Goal: Information Seeking & Learning: Learn about a topic

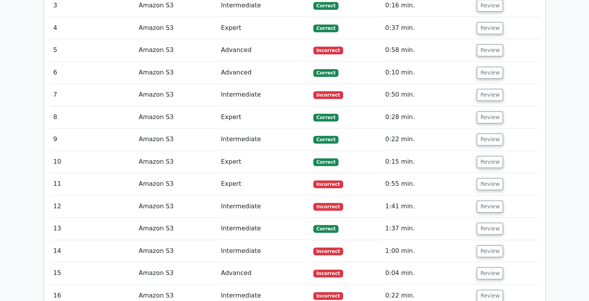
scroll to position [671, 0]
click at [493, 88] on button "Review" at bounding box center [490, 94] width 26 height 12
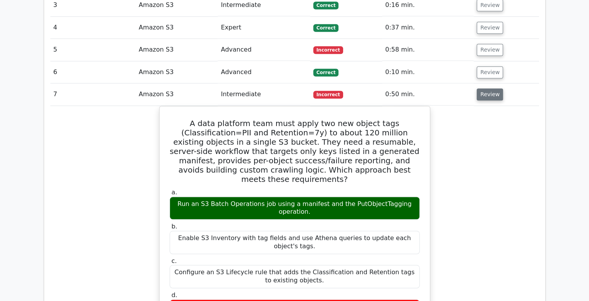
click at [493, 88] on button "Review" at bounding box center [490, 94] width 26 height 12
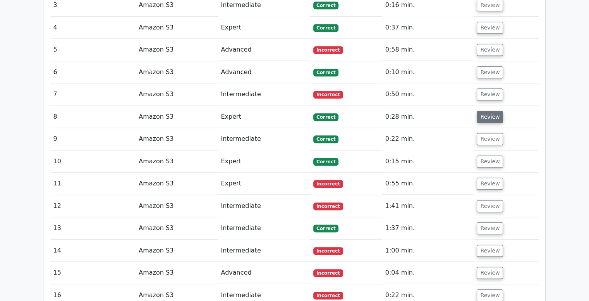
click at [492, 111] on button "Review" at bounding box center [490, 117] width 26 height 12
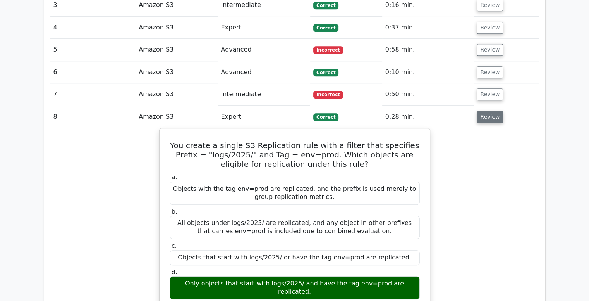
click at [492, 111] on button "Review" at bounding box center [490, 117] width 26 height 12
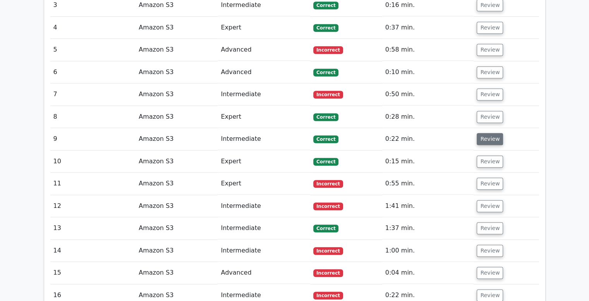
click at [489, 133] on button "Review" at bounding box center [490, 139] width 26 height 12
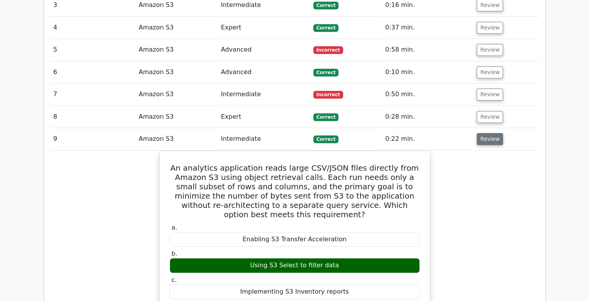
click at [489, 133] on button "Review" at bounding box center [490, 139] width 26 height 12
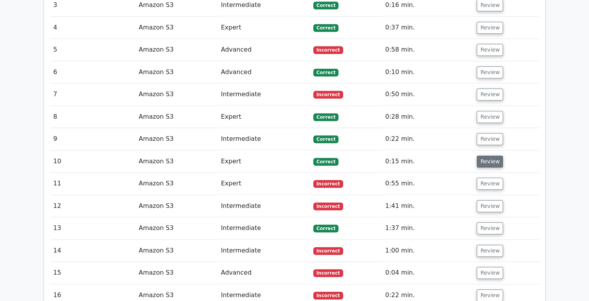
click at [488, 155] on button "Review" at bounding box center [490, 161] width 26 height 12
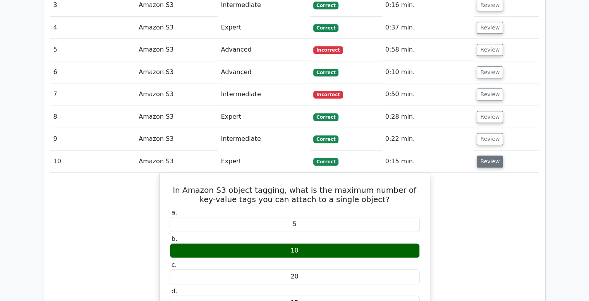
click at [488, 155] on button "Review" at bounding box center [490, 161] width 26 height 12
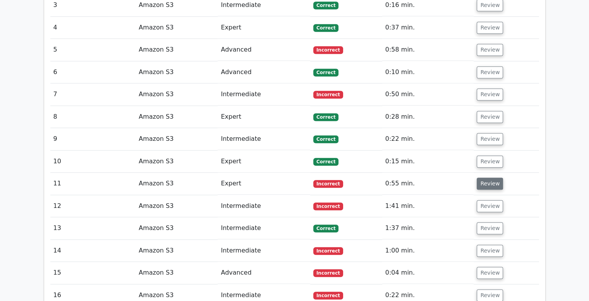
click at [487, 177] on button "Review" at bounding box center [490, 183] width 26 height 12
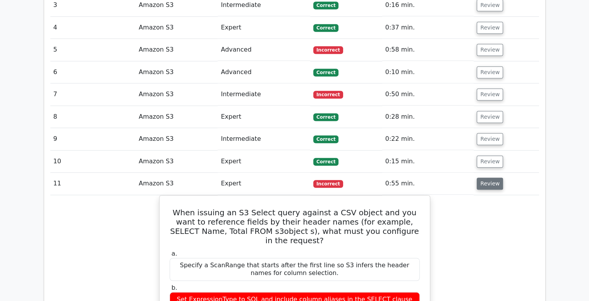
click at [487, 177] on button "Review" at bounding box center [490, 183] width 26 height 12
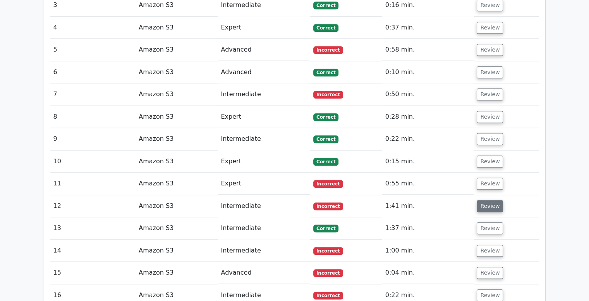
click at [486, 200] on button "Review" at bounding box center [490, 206] width 26 height 12
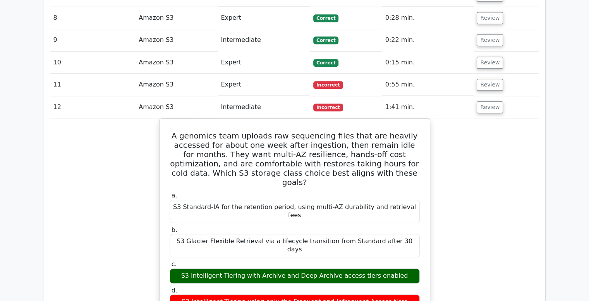
scroll to position [796, 0]
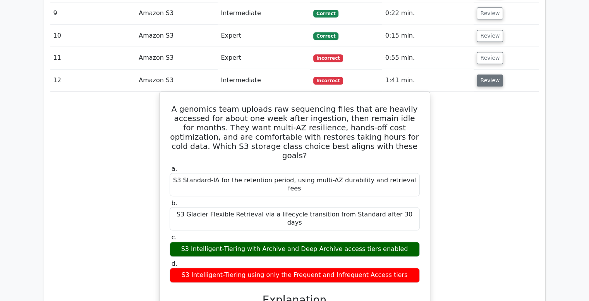
click at [488, 74] on button "Review" at bounding box center [490, 80] width 26 height 12
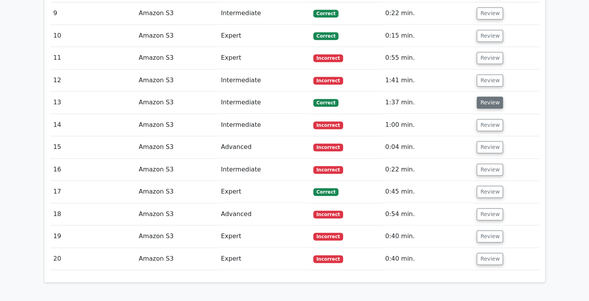
click at [486, 96] on button "Review" at bounding box center [490, 102] width 26 height 12
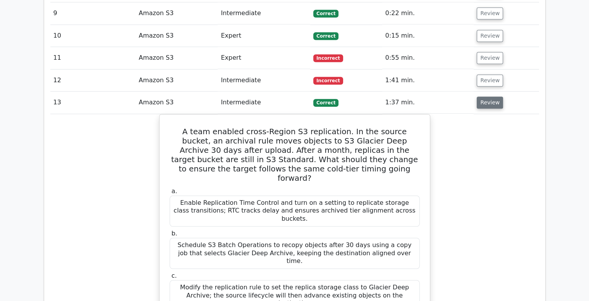
click at [486, 96] on button "Review" at bounding box center [490, 102] width 26 height 12
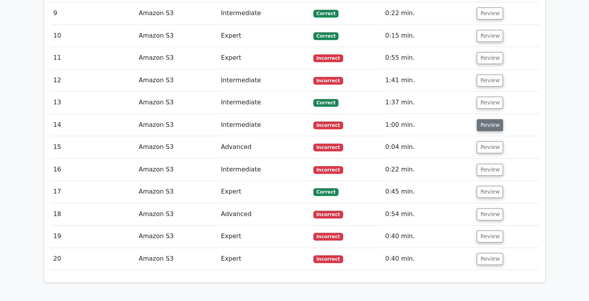
click at [486, 119] on button "Review" at bounding box center [490, 125] width 26 height 12
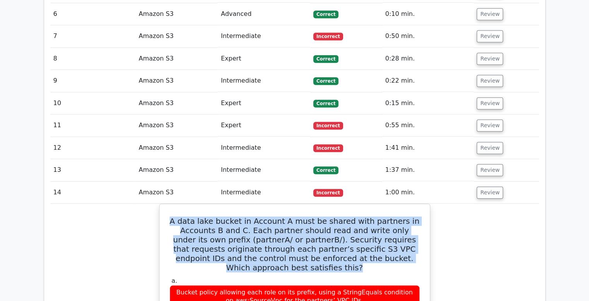
scroll to position [714, 0]
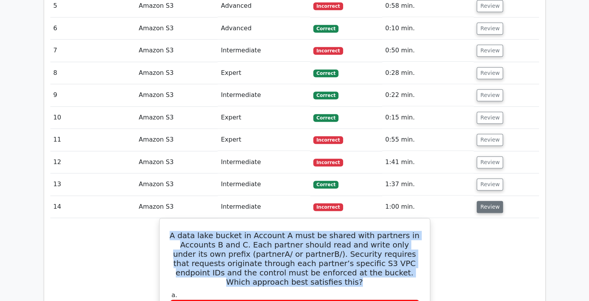
click at [487, 201] on button "Review" at bounding box center [490, 207] width 26 height 12
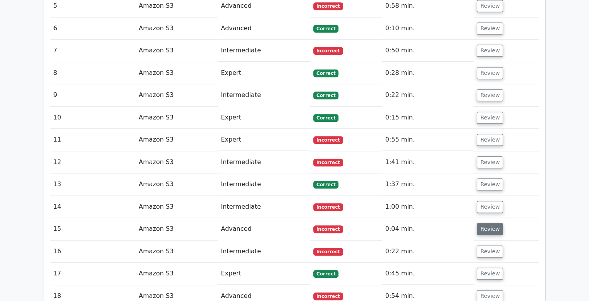
click at [488, 223] on button "Review" at bounding box center [490, 229] width 26 height 12
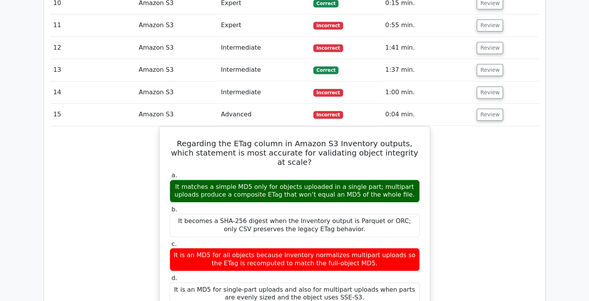
scroll to position [841, 0]
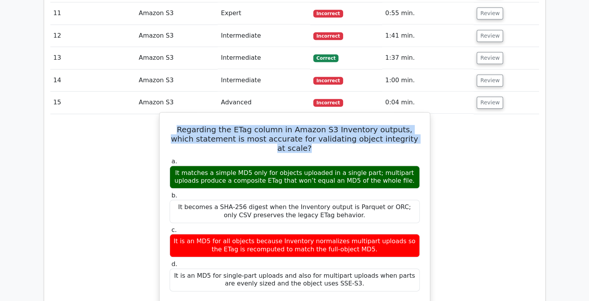
drag, startPoint x: 410, startPoint y: 100, endPoint x: 163, endPoint y: 91, distance: 247.2
copy h5 "Regarding the ETag column in Amazon S3 Inventory outputs, which statement is mo…"
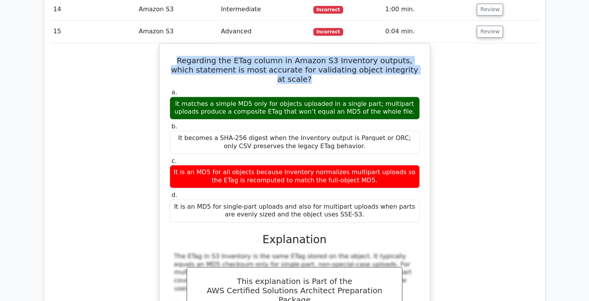
scroll to position [904, 0]
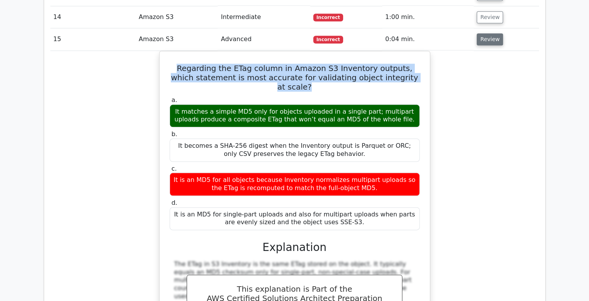
click at [488, 33] on button "Review" at bounding box center [490, 39] width 26 height 12
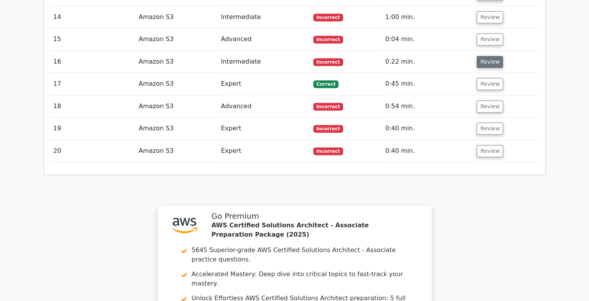
click at [483, 56] on button "Review" at bounding box center [490, 62] width 26 height 12
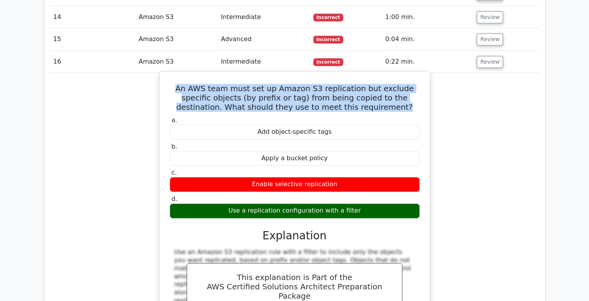
drag, startPoint x: 172, startPoint y: 50, endPoint x: 370, endPoint y: 67, distance: 199.1
click at [370, 84] on h5 "An AWS team must set up Amazon S3 replication but exclude specific objects (by …" at bounding box center [295, 98] width 252 height 28
copy h5 "An AWS team must set up Amazon S3 replication but exclude specific objects (by …"
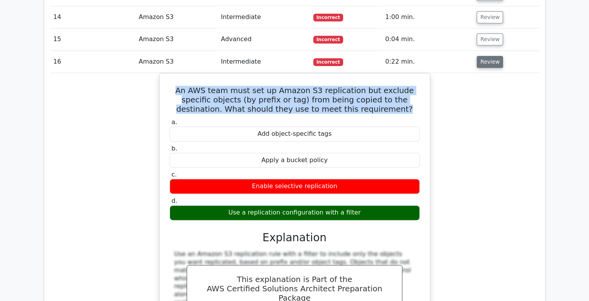
click at [486, 56] on button "Review" at bounding box center [490, 62] width 26 height 12
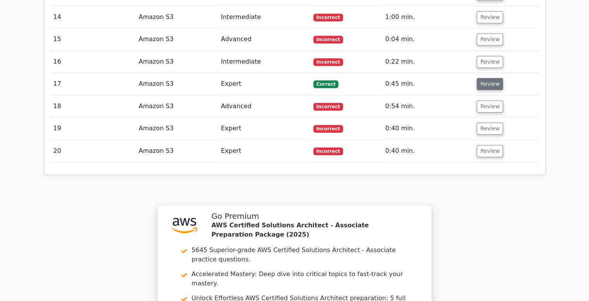
click at [486, 78] on button "Review" at bounding box center [490, 84] width 26 height 12
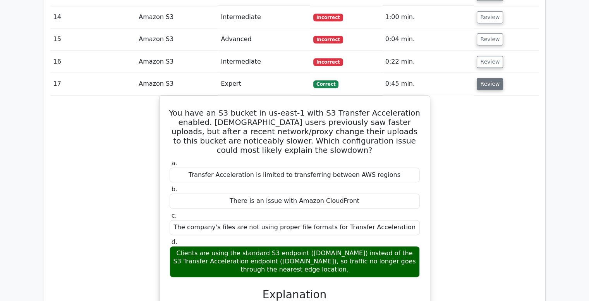
click at [486, 78] on button "Review" at bounding box center [490, 84] width 26 height 12
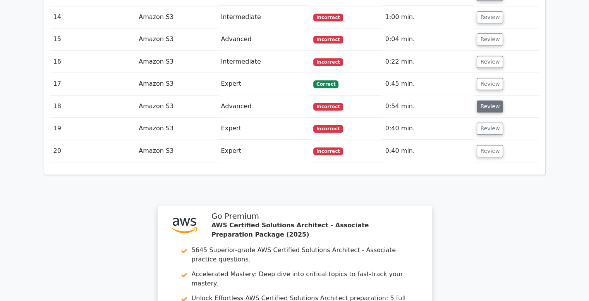
click at [488, 100] on button "Review" at bounding box center [490, 106] width 26 height 12
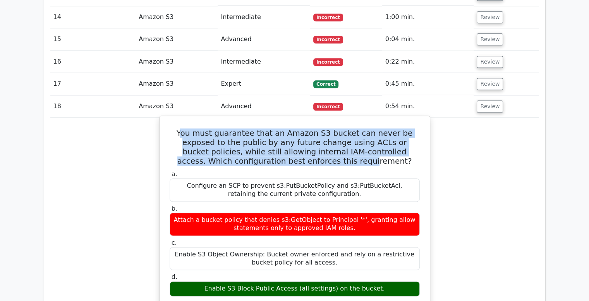
drag, startPoint x: 175, startPoint y: 95, endPoint x: 313, endPoint y: 118, distance: 139.8
click at [313, 128] on h5 "You must guarantee that an Amazon S3 bucket can never be exposed to the public …" at bounding box center [295, 146] width 252 height 37
drag, startPoint x: 351, startPoint y: 126, endPoint x: 172, endPoint y: 92, distance: 182.1
copy h5 "You must guarantee that an Amazon S3 bucket can never be exposed to the public …"
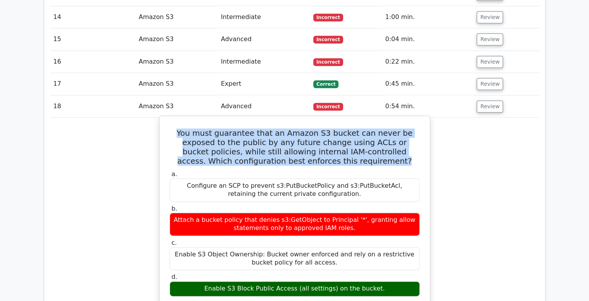
click at [305, 128] on h5 "You must guarantee that an Amazon S3 bucket can never be exposed to the public …" at bounding box center [295, 146] width 252 height 37
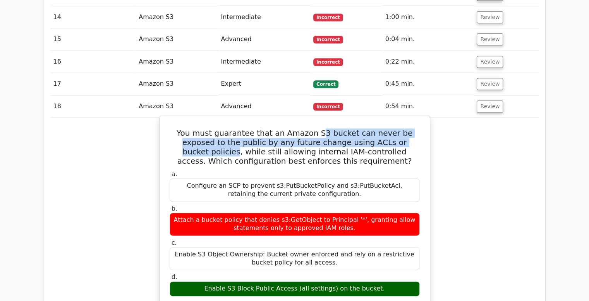
drag, startPoint x: 305, startPoint y: 93, endPoint x: 396, endPoint y: 102, distance: 91.0
click at [396, 128] on h5 "You must guarantee that an Amazon S3 bucket can never be exposed to the public …" at bounding box center [295, 146] width 252 height 37
copy h5 "3 bucket can never be exposed to the public by any future change using ACLs or …"
drag, startPoint x: 304, startPoint y: 93, endPoint x: 396, endPoint y: 101, distance: 92.1
click at [396, 128] on h5 "You must guarantee that an Amazon S3 bucket can never be exposed to the public …" at bounding box center [295, 146] width 252 height 37
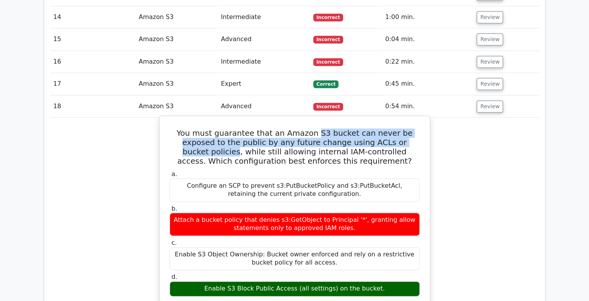
copy h5 "S3 bucket can never be exposed to the public by any future change using ACLs or…"
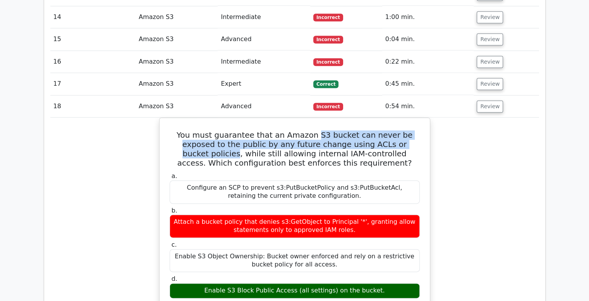
copy h5 "S3 bucket can never be exposed to the public by any future change using ACLs or…"
click at [487, 100] on button "Review" at bounding box center [490, 106] width 26 height 12
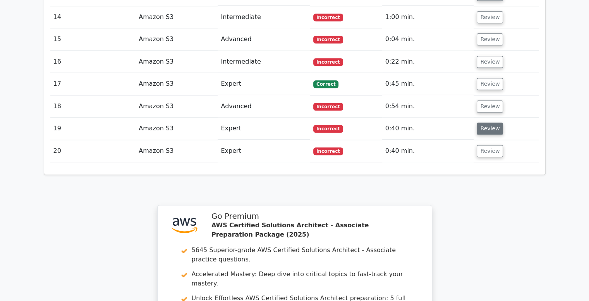
click at [492, 122] on button "Review" at bounding box center [490, 128] width 26 height 12
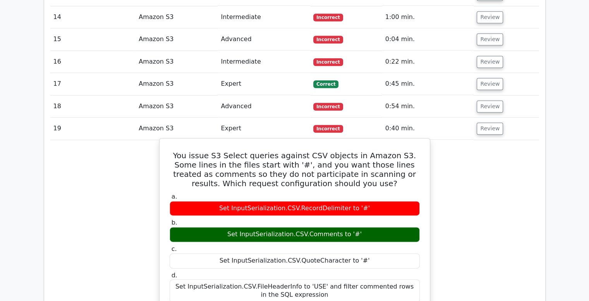
click at [293, 253] on div "Set InputSerialization.CSV.QuoteCharacter to '#'" at bounding box center [295, 260] width 250 height 15
click at [363, 253] on div "Set InputSerialization.CSV.QuoteCharacter to '#'" at bounding box center [295, 260] width 250 height 15
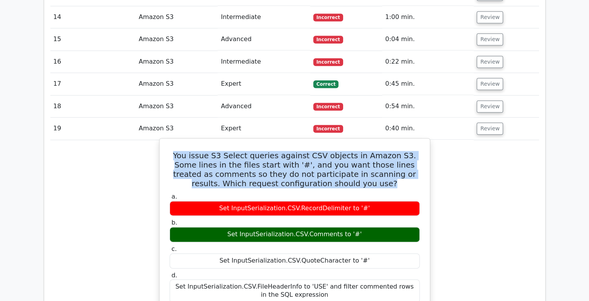
drag, startPoint x: 364, startPoint y: 144, endPoint x: 171, endPoint y: 117, distance: 194.7
click at [171, 151] on h5 "You issue S3 Select queries against CSV objects in Amazon S3. Some lines in the…" at bounding box center [295, 169] width 252 height 37
copy h5 "You issue S3 Select queries against CSV objects in Amazon S3. Some lines in the…"
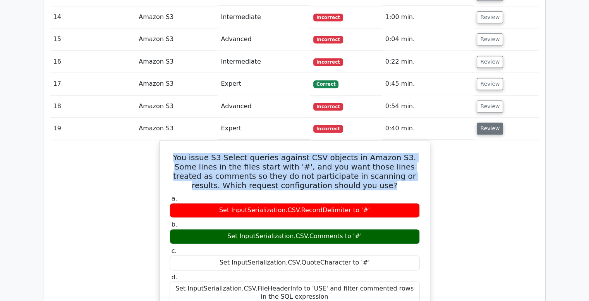
click at [482, 122] on button "Review" at bounding box center [490, 128] width 26 height 12
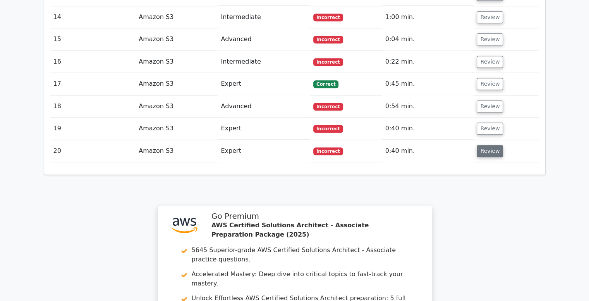
click at [486, 145] on button "Review" at bounding box center [490, 151] width 26 height 12
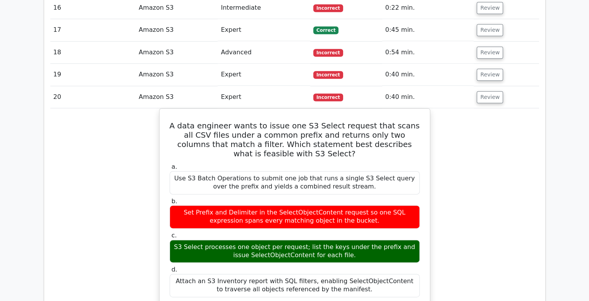
scroll to position [956, 0]
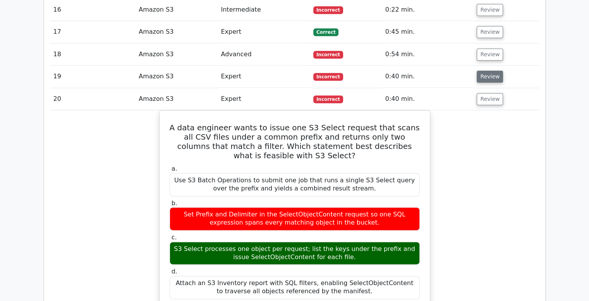
click at [489, 70] on button "Review" at bounding box center [490, 76] width 26 height 12
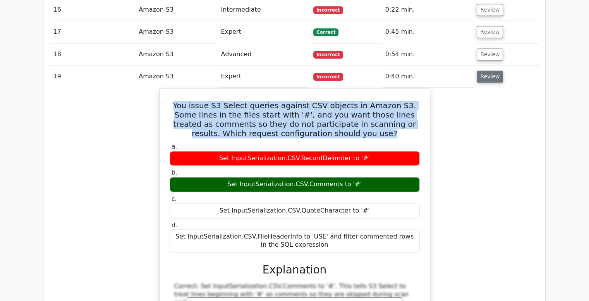
click at [484, 70] on button "Review" at bounding box center [490, 76] width 26 height 12
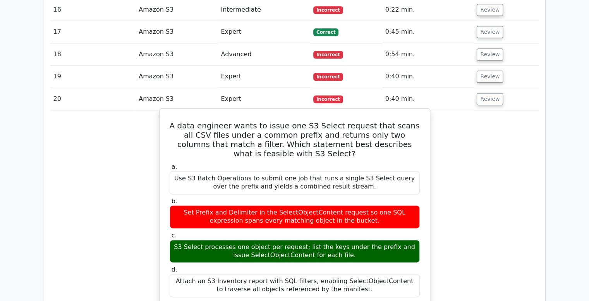
click at [369, 163] on label "a. Use S3 Batch Operations to submit one job that runs a single S3 Select query…" at bounding box center [295, 178] width 250 height 31
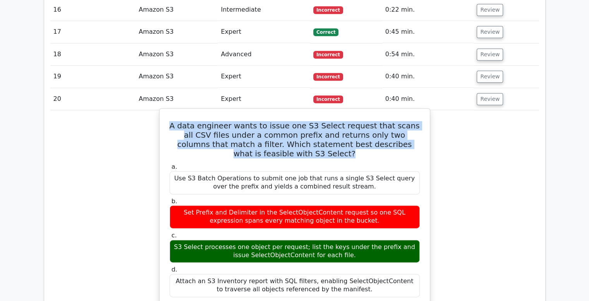
drag, startPoint x: 418, startPoint y: 104, endPoint x: 168, endPoint y: 84, distance: 251.3
click at [168, 112] on div "A data engineer wants to issue one S3 Select request that scans all CSV files u…" at bounding box center [295, 306] width 264 height 388
copy h5 "A data engineer wants to issue one S3 Select request that scans all CSV files u…"
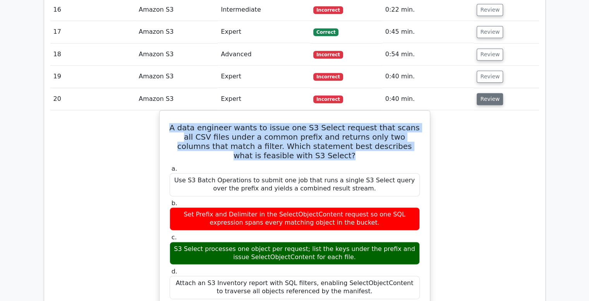
click at [485, 93] on button "Review" at bounding box center [490, 99] width 26 height 12
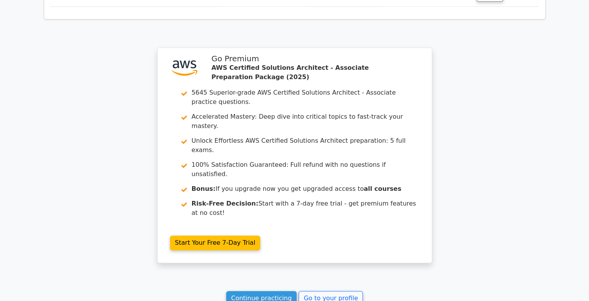
scroll to position [1098, 0]
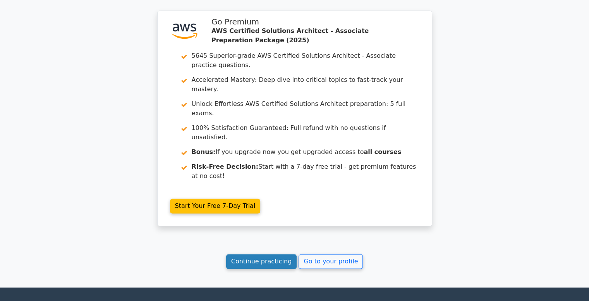
click at [274, 254] on link "Continue practicing" at bounding box center [261, 261] width 71 height 15
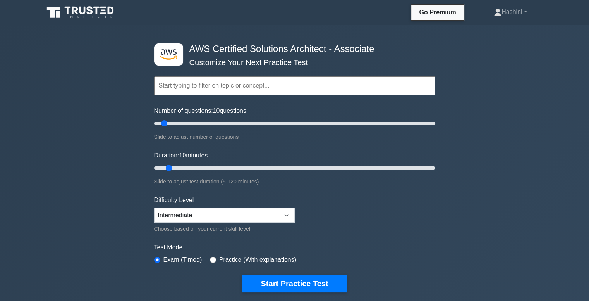
click at [206, 79] on input "text" at bounding box center [294, 85] width 281 height 19
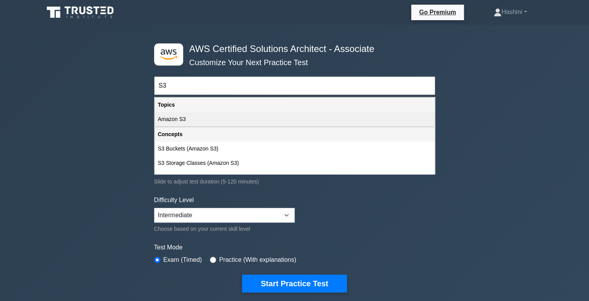
click at [198, 122] on div "Amazon S3" at bounding box center [295, 119] width 280 height 14
type input "Amazon S3"
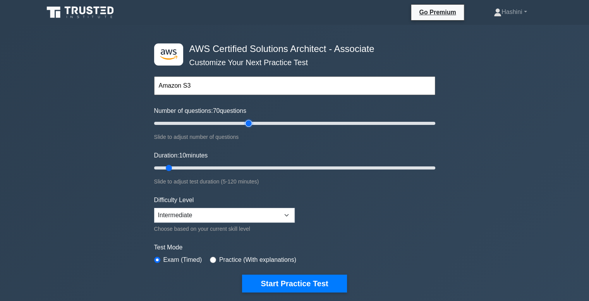
type input "70"
click at [251, 126] on input "Number of questions: 70 questions" at bounding box center [294, 122] width 281 height 9
drag, startPoint x: 249, startPoint y: 122, endPoint x: 221, endPoint y: 122, distance: 27.5
type input "50"
click at [221, 122] on input "Number of questions: 50 questions" at bounding box center [294, 122] width 281 height 9
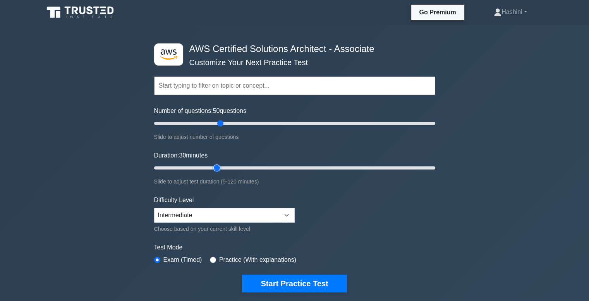
drag, startPoint x: 168, startPoint y: 168, endPoint x: 220, endPoint y: 171, distance: 52.0
click at [220, 171] on input "Duration: 30 minutes" at bounding box center [294, 167] width 281 height 9
type input "30"
click at [219, 167] on input "Duration: 30 minutes" at bounding box center [294, 167] width 281 height 9
click at [218, 124] on input "Number of questions: 50 questions" at bounding box center [294, 122] width 281 height 9
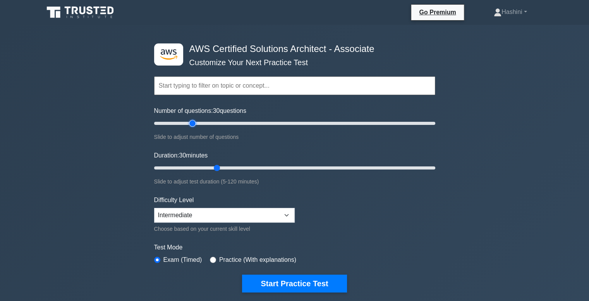
drag, startPoint x: 222, startPoint y: 124, endPoint x: 189, endPoint y: 124, distance: 32.1
type input "30"
click at [189, 124] on input "Number of questions: 30 questions" at bounding box center [294, 122] width 281 height 9
click at [218, 217] on select "Beginner Intermediate Expert" at bounding box center [224, 215] width 141 height 15
select select "expert"
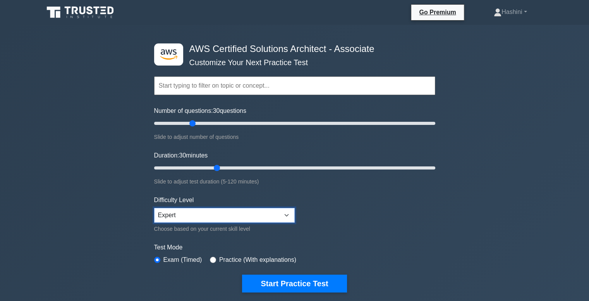
click at [154, 208] on select "Beginner Intermediate Expert" at bounding box center [224, 215] width 141 height 15
click at [210, 90] on input "text" at bounding box center [294, 85] width 281 height 19
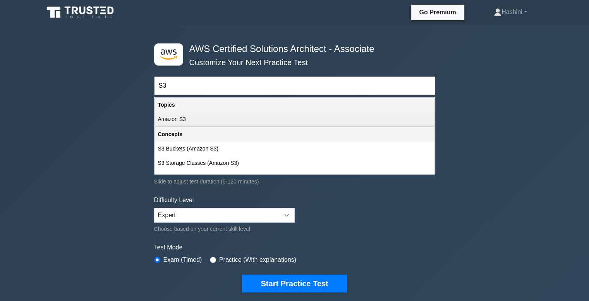
click at [187, 117] on div "Amazon S3" at bounding box center [295, 119] width 280 height 14
type input "Amazon S3"
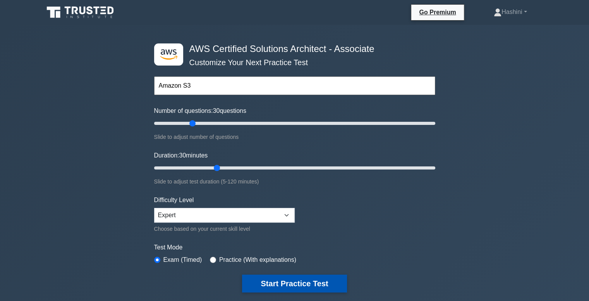
click at [296, 282] on button "Start Practice Test" at bounding box center [294, 283] width 105 height 18
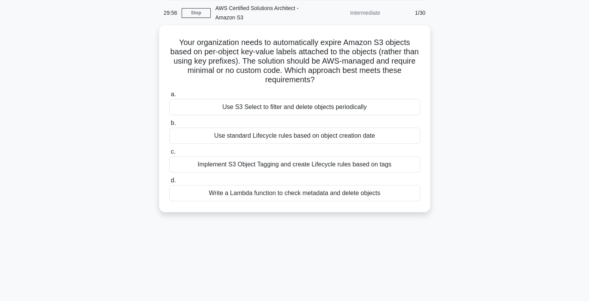
scroll to position [31, 0]
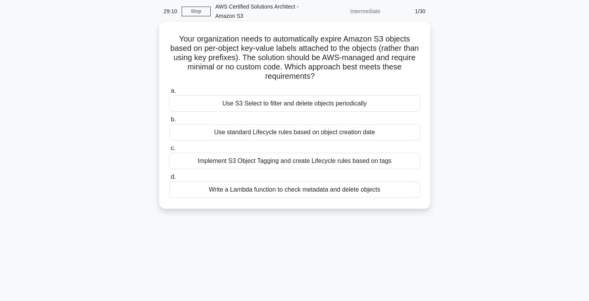
click at [330, 161] on div "Implement S3 Object Tagging and create Lifecycle rules based on tags" at bounding box center [294, 161] width 251 height 16
click at [169, 151] on input "c. Implement S3 Object Tagging and create Lifecycle rules based on tags" at bounding box center [169, 148] width 0 height 5
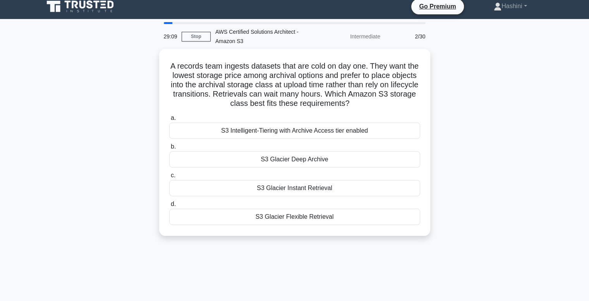
scroll to position [0, 0]
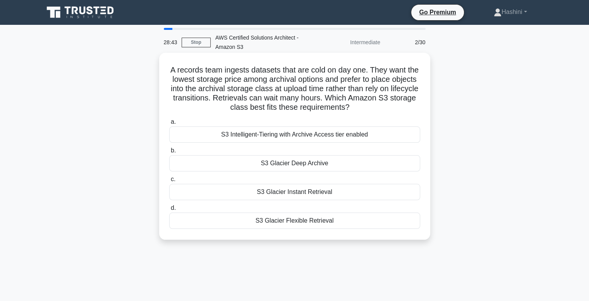
click at [386, 164] on div "S3 Glacier Deep Archive" at bounding box center [294, 163] width 251 height 16
click at [169, 153] on input "b. S3 Glacier Deep Archive" at bounding box center [169, 150] width 0 height 5
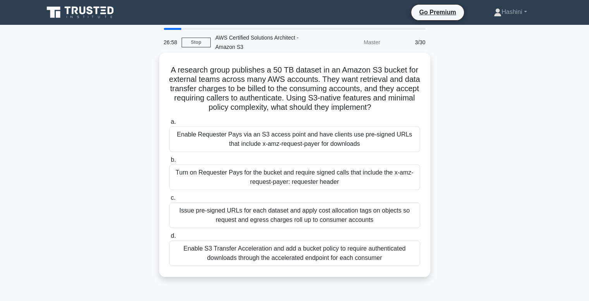
click at [364, 132] on div "Enable Requester Pays via an S3 access point and have clients use pre-signed UR…" at bounding box center [294, 139] width 251 height 26
click at [169, 124] on input "a. Enable Requester Pays via an S3 access point and have clients use pre-signed…" at bounding box center [169, 121] width 0 height 5
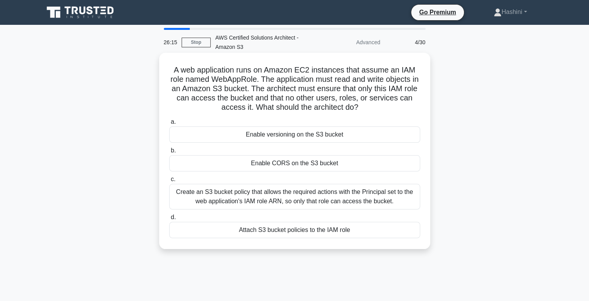
click at [339, 195] on div "Create an S3 bucket policy that allows the required actions with the Principal …" at bounding box center [294, 197] width 251 height 26
click at [169, 182] on input "c. Create an S3 bucket policy that allows the required actions with the Princip…" at bounding box center [169, 179] width 0 height 5
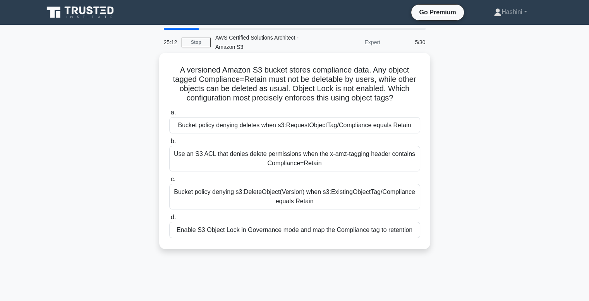
click at [366, 192] on div "Bucket policy denying s3:DeleteObject(Version) when s3:ExistingObjectTag/Compli…" at bounding box center [294, 197] width 251 height 26
click at [169, 182] on input "c. Bucket policy denying s3:DeleteObject(Version) when s3:ExistingObjectTag/Com…" at bounding box center [169, 179] width 0 height 5
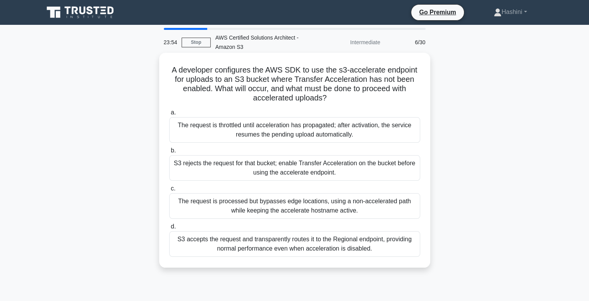
click at [372, 167] on div "S3 rejects the request for that bucket; enable Transfer Acceleration on the buc…" at bounding box center [294, 168] width 251 height 26
click at [169, 153] on input "b. S3 rejects the request for that bucket; enable Transfer Acceleration on the …" at bounding box center [169, 150] width 0 height 5
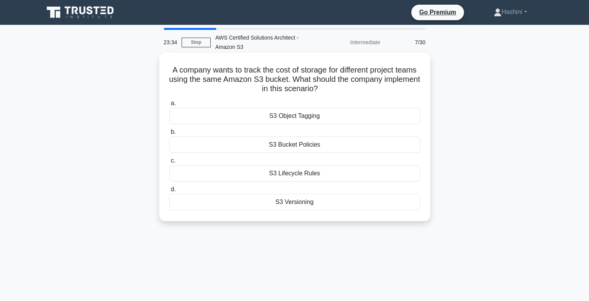
click at [336, 121] on div "S3 Object Tagging" at bounding box center [294, 116] width 251 height 16
click at [169, 106] on input "a. S3 Object Tagging" at bounding box center [169, 103] width 0 height 5
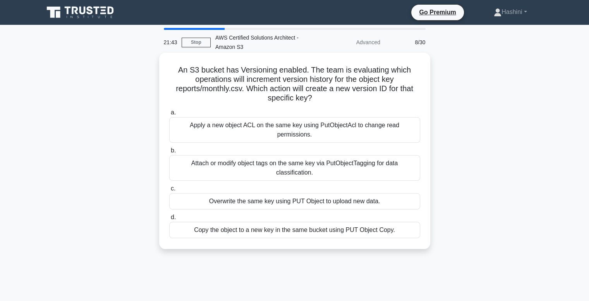
click at [310, 161] on div "Attach or modify object tags on the same key via PutObjectTagging for data clas…" at bounding box center [294, 168] width 251 height 26
click at [169, 153] on input "b. Attach or modify object tags on the same key via PutObjectTagging for data c…" at bounding box center [169, 150] width 0 height 5
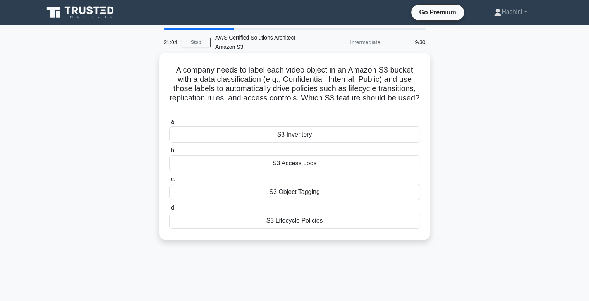
click at [353, 191] on div "S3 Object Tagging" at bounding box center [294, 192] width 251 height 16
click at [169, 182] on input "c. S3 Object Tagging" at bounding box center [169, 179] width 0 height 5
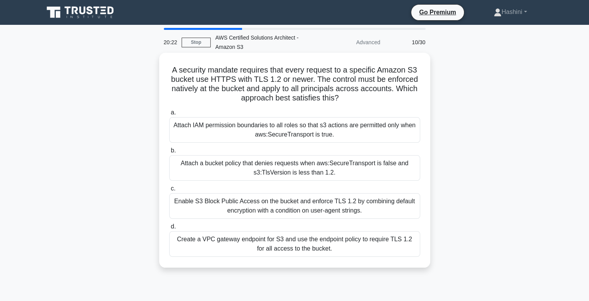
click at [379, 170] on div "Attach a bucket policy that denies requests when aws:SecureTransport is false a…" at bounding box center [294, 168] width 251 height 26
click at [169, 153] on input "b. Attach a bucket policy that denies requests when aws:SecureTransport is fals…" at bounding box center [169, 150] width 0 height 5
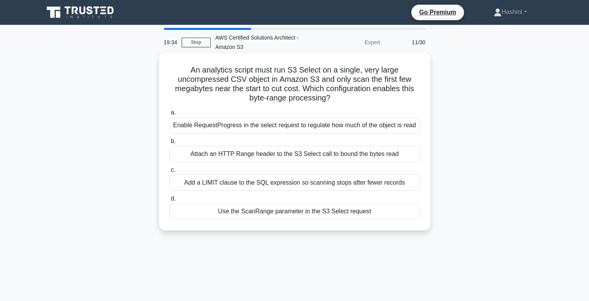
click at [328, 211] on div "Use the ScanRange parameter in the S3 Select request" at bounding box center [294, 211] width 251 height 16
click at [169, 201] on input "d. Use the ScanRange parameter in the S3 Select request" at bounding box center [169, 198] width 0 height 5
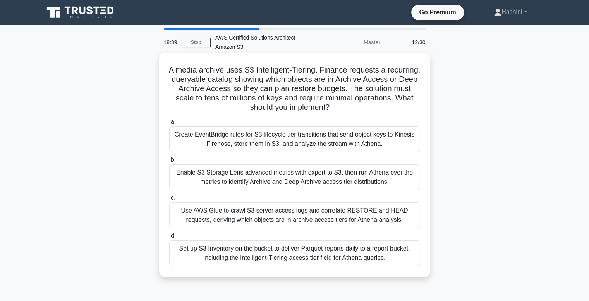
click at [325, 251] on div "Set up S3 Inventory on the bucket to deliver Parquet reports daily to a report …" at bounding box center [294, 253] width 251 height 26
click at [169, 238] on input "d. Set up S3 Inventory on the bucket to deliver Parquet reports daily to a repo…" at bounding box center [169, 235] width 0 height 5
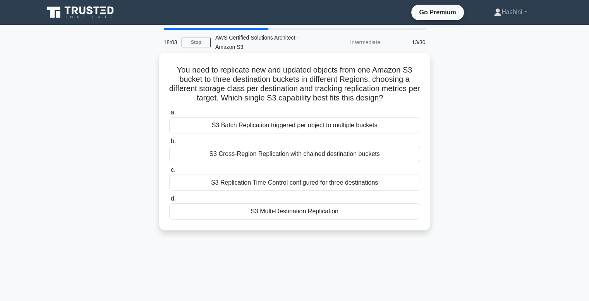
click at [291, 155] on div "S3 Cross-Region Replication with chained destination buckets" at bounding box center [294, 154] width 251 height 16
click at [169, 144] on input "b. S3 Cross-Region Replication with chained destination buckets" at bounding box center [169, 141] width 0 height 5
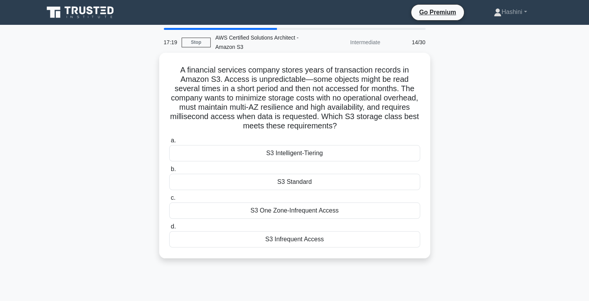
click at [328, 152] on div "S3 Intelligent-Tiering" at bounding box center [294, 153] width 251 height 16
click at [169, 143] on input "a. S3 Intelligent-Tiering" at bounding box center [169, 140] width 0 height 5
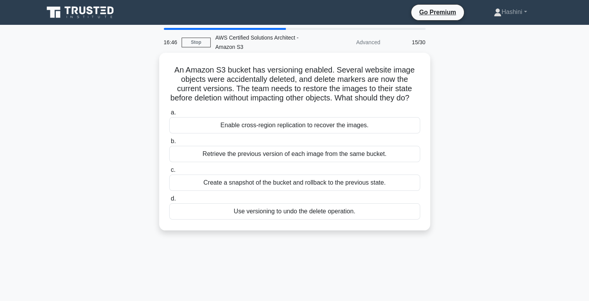
click at [312, 219] on div "Use versioning to undo the delete operation." at bounding box center [294, 211] width 251 height 16
click at [169, 201] on input "d. Use versioning to undo the delete operation." at bounding box center [169, 198] width 0 height 5
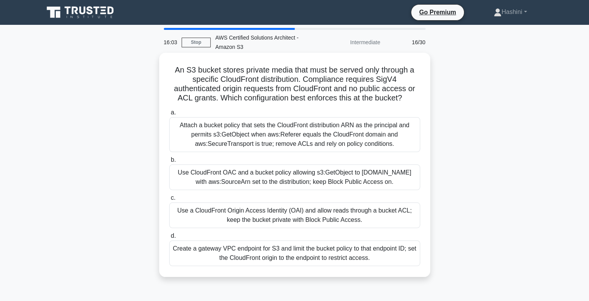
click at [305, 182] on div "Use CloudFront OAC and a bucket policy allowing s3:GetObject to cloudfront.amaz…" at bounding box center [294, 177] width 251 height 26
click at [169, 162] on input "b. Use CloudFront OAC and a bucket policy allowing s3:GetObject to cloudfront.a…" at bounding box center [169, 159] width 0 height 5
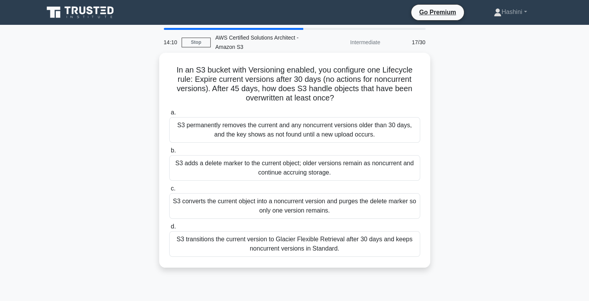
click at [392, 170] on div "S3 adds a delete marker to the current object; older versions remain as noncurr…" at bounding box center [294, 168] width 251 height 26
click at [169, 153] on input "b. S3 adds a delete marker to the current object; older versions remain as nonc…" at bounding box center [169, 150] width 0 height 5
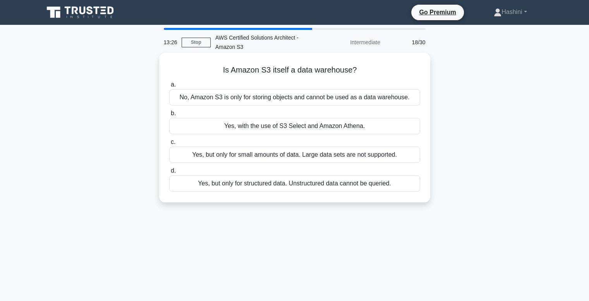
click at [307, 103] on div "No, Amazon S3 is only for storing objects and cannot be used as a data warehous…" at bounding box center [294, 97] width 251 height 16
click at [169, 87] on input "a. No, Amazon S3 is only for storing objects and cannot be used as a data wareh…" at bounding box center [169, 84] width 0 height 5
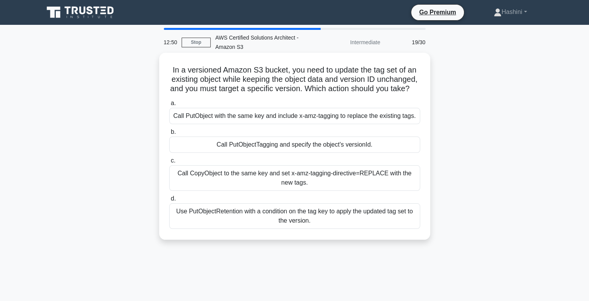
click at [358, 124] on div "Call PutObject with the same key and include x-amz-tagging to replace the exist…" at bounding box center [294, 116] width 251 height 16
click at [169, 106] on input "a. Call PutObject with the same key and include x-amz-tagging to replace the ex…" at bounding box center [169, 103] width 0 height 5
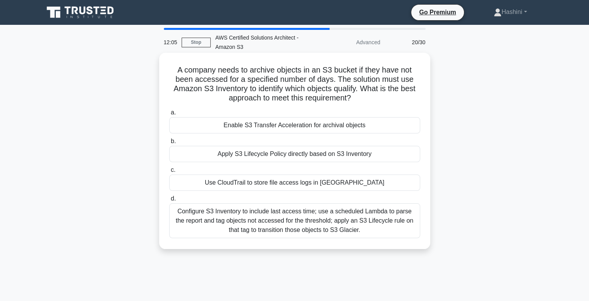
click at [307, 236] on div "Configure S3 Inventory to include last access time; use a scheduled Lambda to p…" at bounding box center [294, 220] width 251 height 35
click at [169, 201] on input "d. Configure S3 Inventory to include last access time; use a scheduled Lambda t…" at bounding box center [169, 198] width 0 height 5
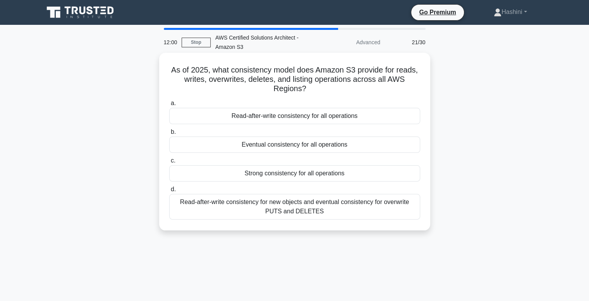
click at [312, 175] on div "Strong consistency for all operations" at bounding box center [294, 173] width 251 height 16
click at [169, 163] on input "c. Strong consistency for all operations" at bounding box center [169, 160] width 0 height 5
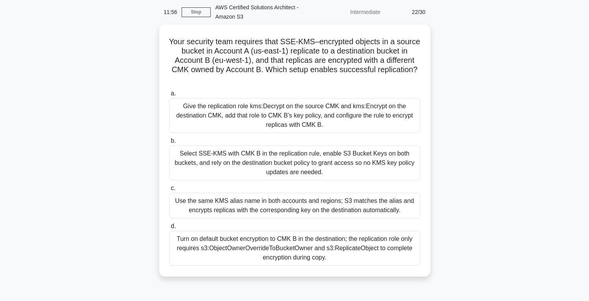
scroll to position [31, 0]
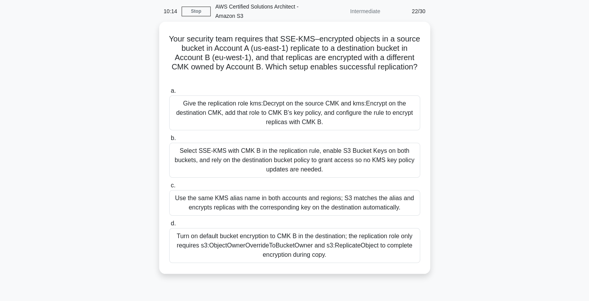
click at [347, 117] on div "Give the replication role kms:Decrypt on the source CMK and kms:Encrypt on the …" at bounding box center [294, 112] width 251 height 35
click at [169, 93] on input "a. Give the replication role kms:Decrypt on the source CMK and kms:Encrypt on t…" at bounding box center [169, 90] width 0 height 5
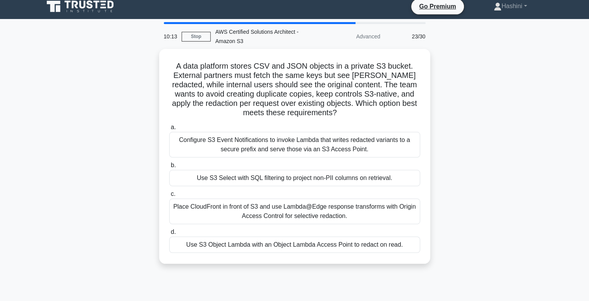
scroll to position [0, 0]
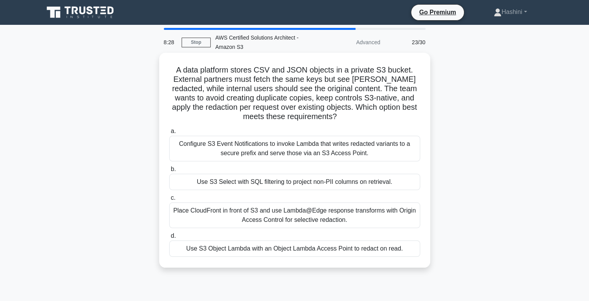
click at [353, 180] on div "Use S3 Select with SQL filtering to project non-PII columns on retrieval." at bounding box center [294, 181] width 251 height 16
click at [169, 172] on input "b. Use S3 Select with SQL filtering to project non-PII columns on retrieval." at bounding box center [169, 169] width 0 height 5
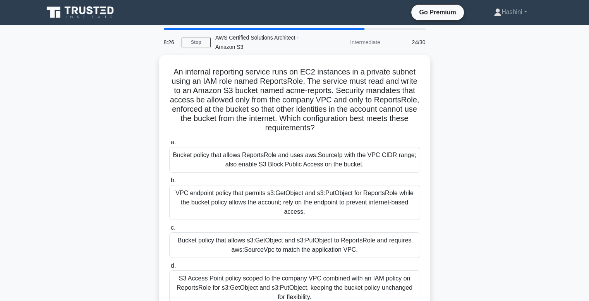
click at [505, 150] on div "An internal reporting service runs on EC2 instances in a private subnet using a…" at bounding box center [294, 190] width 511 height 270
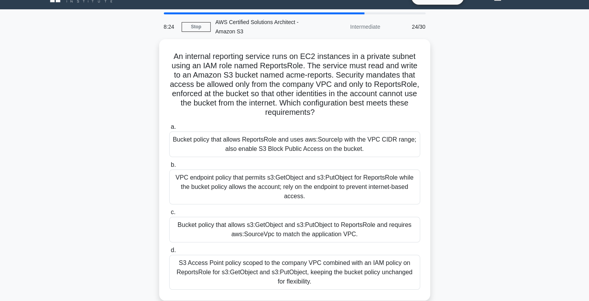
scroll to position [31, 0]
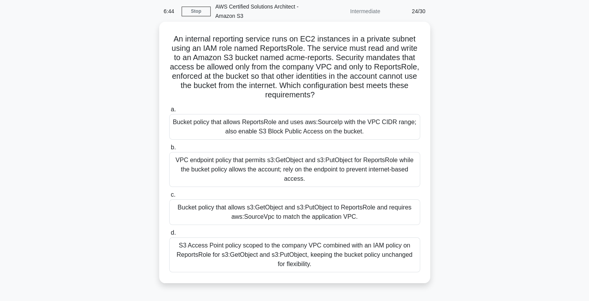
click at [321, 208] on div "Bucket policy that allows s3:GetObject and s3:PutObject to ReportsRole and requ…" at bounding box center [294, 212] width 251 height 26
click at [169, 197] on input "c. Bucket policy that allows s3:GetObject and s3:PutObject to ReportsRole and r…" at bounding box center [169, 194] width 0 height 5
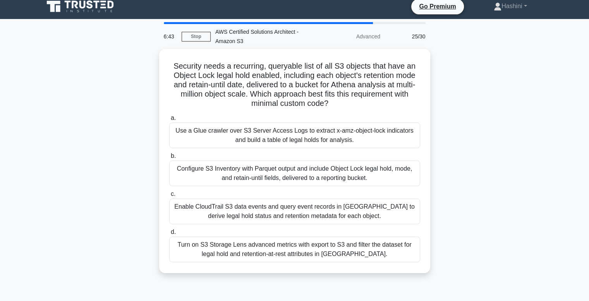
scroll to position [0, 0]
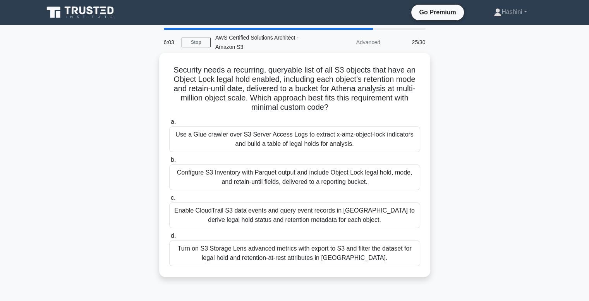
click at [350, 178] on div "Configure S3 Inventory with Parquet output and include Object Lock legal hold, …" at bounding box center [294, 177] width 251 height 26
click at [169, 162] on input "b. Configure S3 Inventory with Parquet output and include Object Lock legal hol…" at bounding box center [169, 159] width 0 height 5
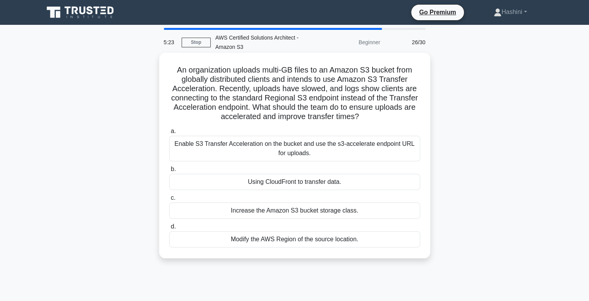
click at [379, 139] on div "Enable S3 Transfer Acceleration on the bucket and use the s3-accelerate endpoin…" at bounding box center [294, 149] width 251 height 26
click at [169, 134] on input "a. Enable S3 Transfer Acceleration on the bucket and use the s3-accelerate endp…" at bounding box center [169, 131] width 0 height 5
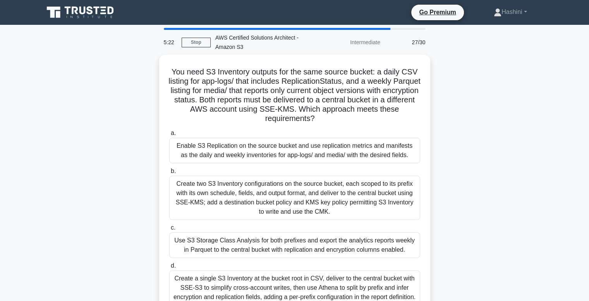
click at [492, 153] on div "You need S3 Inventory outputs for the same source bucket: a daily CSV listing f…" at bounding box center [294, 190] width 511 height 270
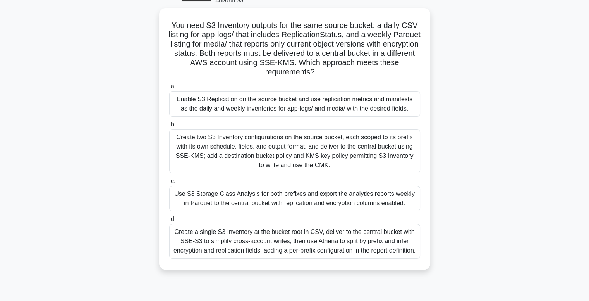
scroll to position [62, 0]
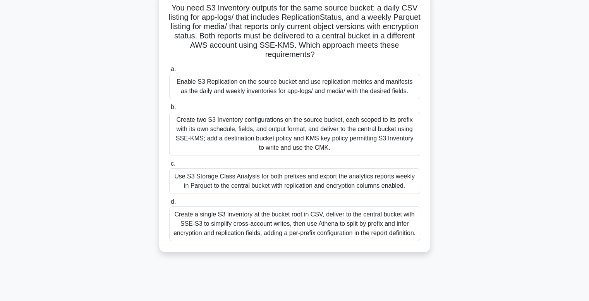
click at [366, 145] on div "Create two S3 Inventory configurations on the source bucket, each scoped to its…" at bounding box center [294, 134] width 251 height 44
click at [169, 110] on input "b. Create two S3 Inventory configurations on the source bucket, each scoped to …" at bounding box center [169, 107] width 0 height 5
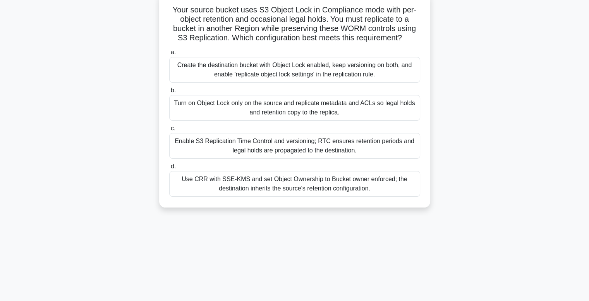
scroll to position [0, 0]
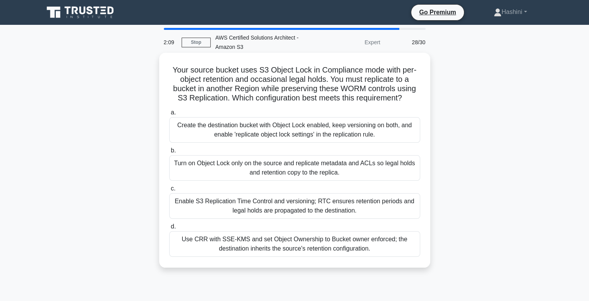
click at [327, 126] on div "Create the destination bucket with Object Lock enabled, keep versioning on both…" at bounding box center [294, 130] width 251 height 26
click at [169, 115] on input "a. Create the destination bucket with Object Lock enabled, keep versioning on b…" at bounding box center [169, 112] width 0 height 5
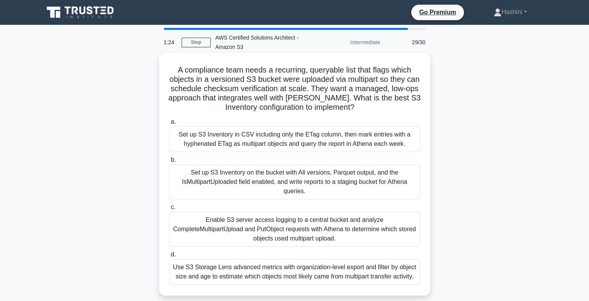
click at [364, 172] on div "Set up S3 Inventory on the bucket with All versions, Parquet output, and the Is…" at bounding box center [294, 181] width 251 height 35
click at [169, 162] on input "b. Set up S3 Inventory on the bucket with All versions, Parquet output, and the…" at bounding box center [169, 159] width 0 height 5
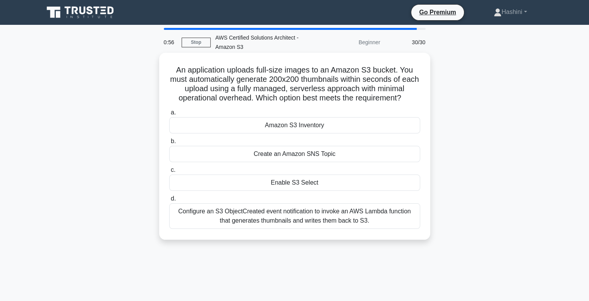
click at [376, 208] on div "Configure an S3 ObjectCreated event notification to invoke an AWS Lambda functi…" at bounding box center [294, 216] width 251 height 26
click at [169, 201] on input "d. Configure an S3 ObjectCreated event notification to invoke an AWS Lambda fun…" at bounding box center [169, 198] width 0 height 5
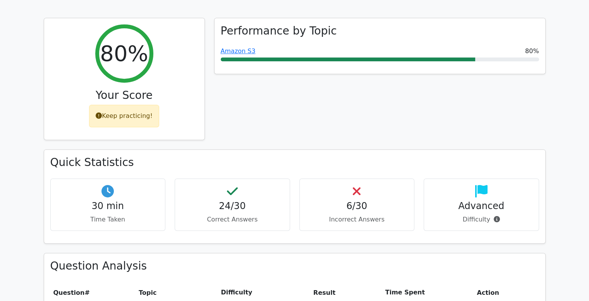
scroll to position [325, 0]
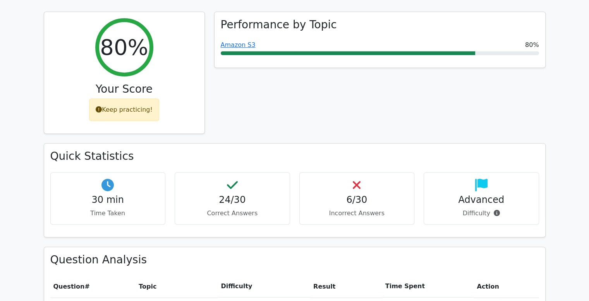
drag, startPoint x: 0, startPoint y: 0, endPoint x: 594, endPoint y: 86, distance: 600.5
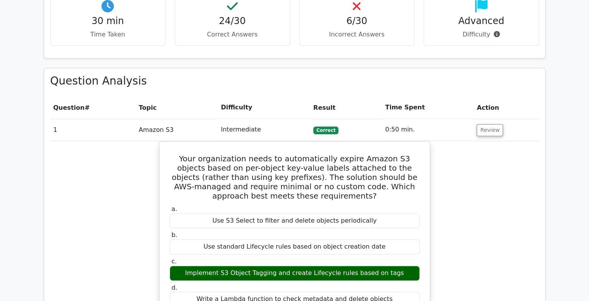
scroll to position [519, 0]
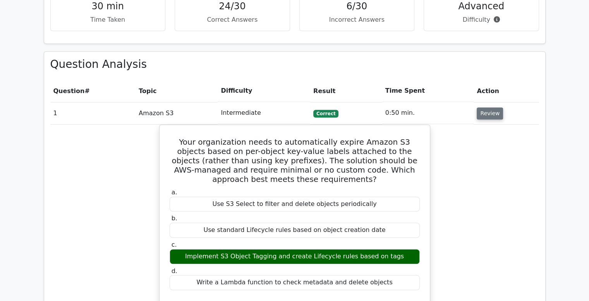
click at [486, 107] on button "Review" at bounding box center [490, 113] width 26 height 12
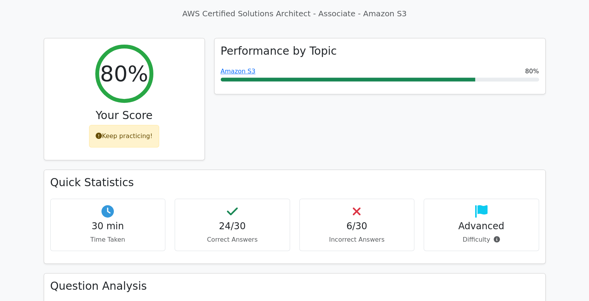
scroll to position [309, 0]
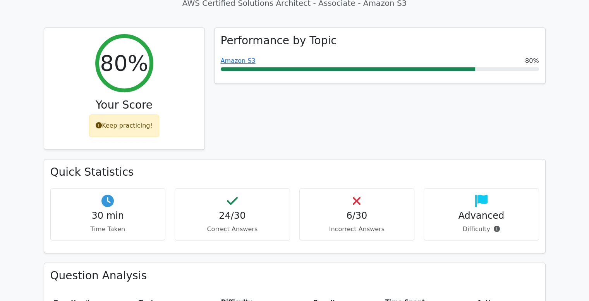
drag, startPoint x: 585, startPoint y: 73, endPoint x: 594, endPoint y: 73, distance: 9.7
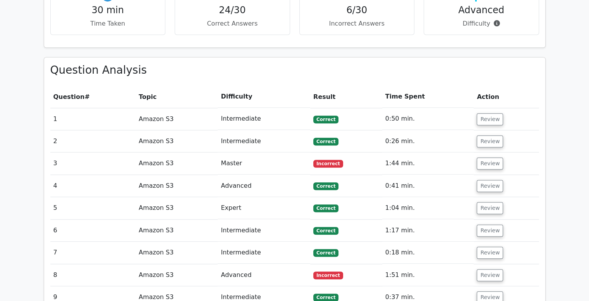
scroll to position [524, 0]
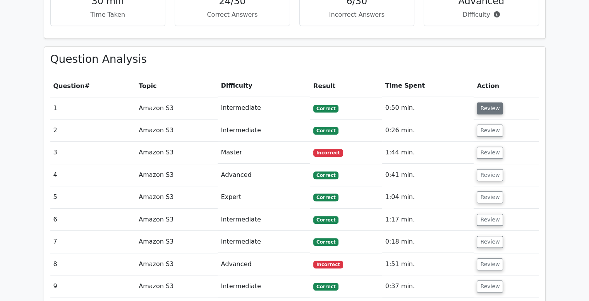
click at [488, 102] on button "Review" at bounding box center [490, 108] width 26 height 12
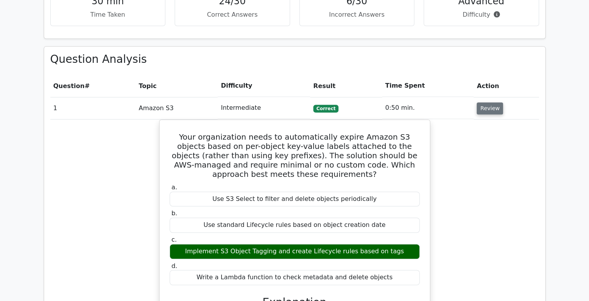
click at [484, 102] on button "Review" at bounding box center [490, 108] width 26 height 12
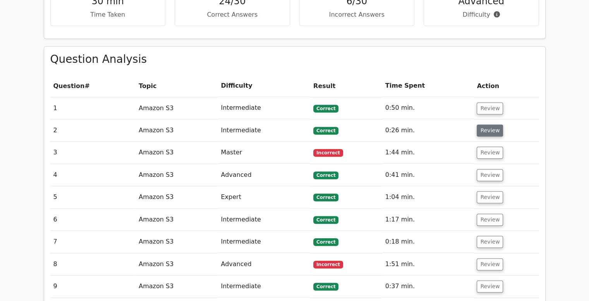
click at [488, 124] on button "Review" at bounding box center [490, 130] width 26 height 12
click at [489, 124] on button "Review" at bounding box center [490, 130] width 26 height 12
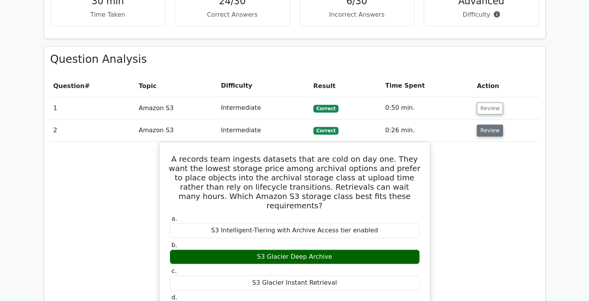
click at [489, 124] on button "Review" at bounding box center [490, 130] width 26 height 12
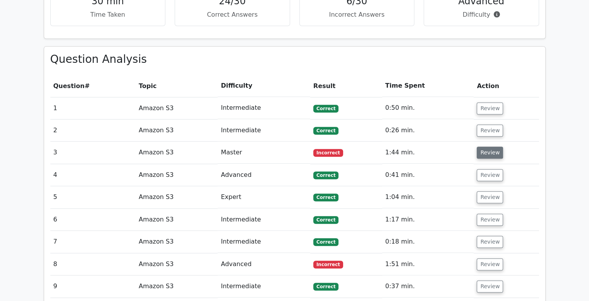
click at [487, 146] on button "Review" at bounding box center [490, 152] width 26 height 12
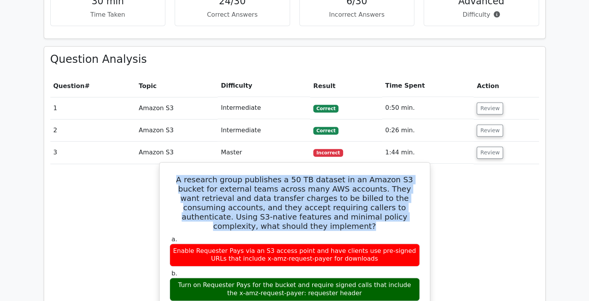
drag, startPoint x: 170, startPoint y: 141, endPoint x: 402, endPoint y: 183, distance: 236.4
copy h5 "A research group publishes a 50 TB dataset in an Amazon S3 bucket for external …"
